Goal: Find specific fact: Find specific page/section

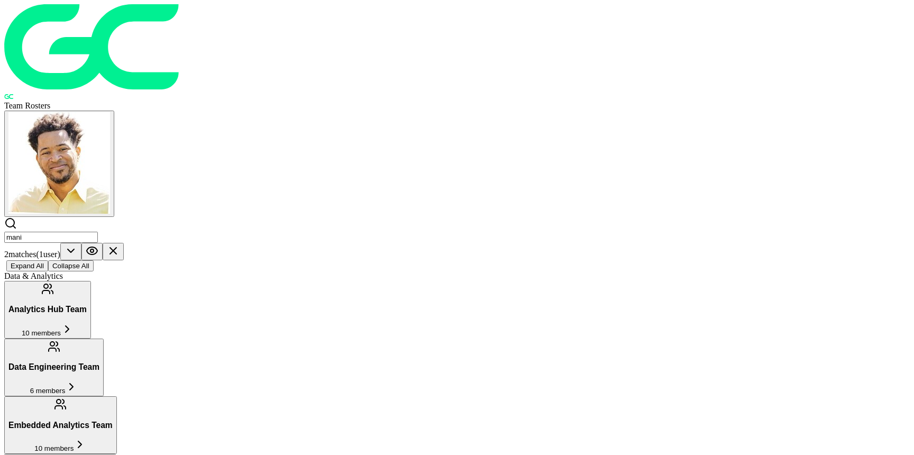
scroll to position [842, 0]
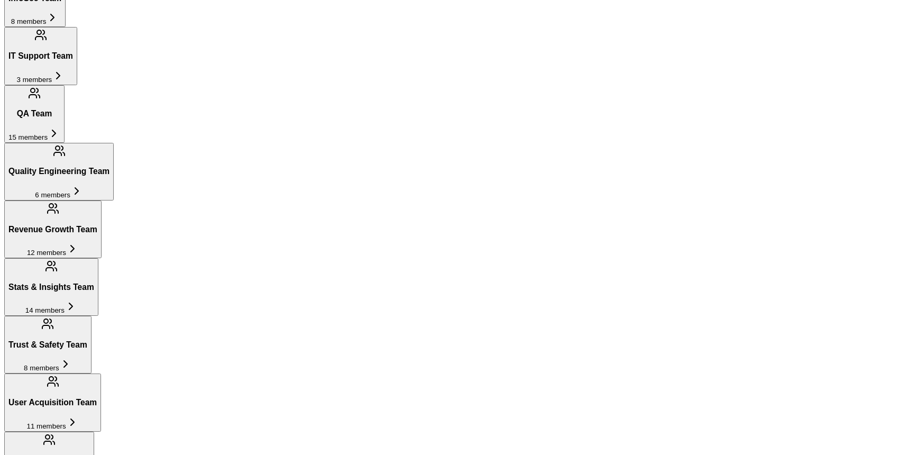
scroll to position [1440, 0]
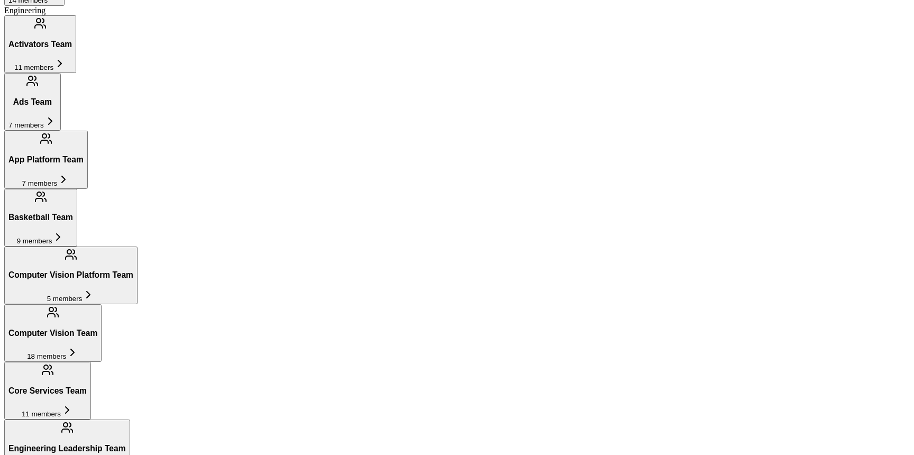
scroll to position [863, 0]
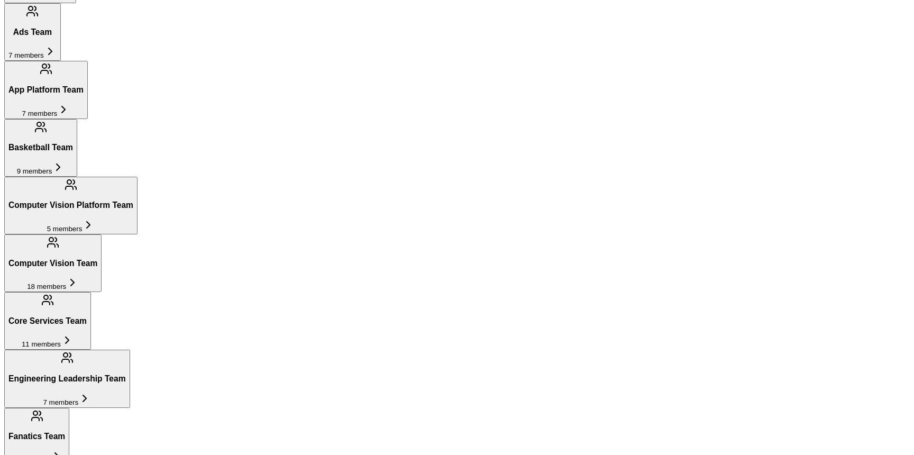
type input "mani"
